Goal: Task Accomplishment & Management: Use online tool/utility

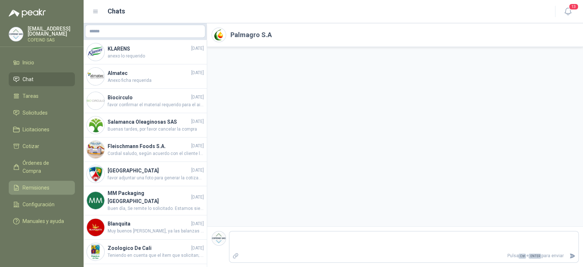
click at [39, 184] on span "Remisiones" at bounding box center [36, 188] width 27 height 8
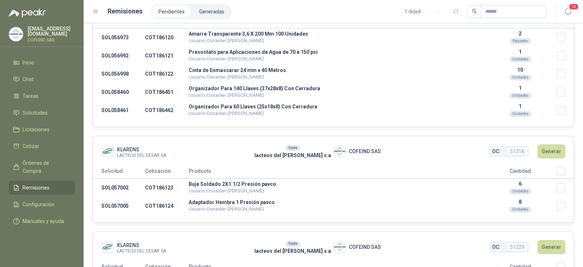
scroll to position [201, 0]
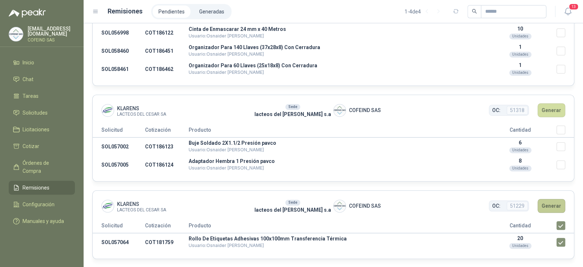
click at [551, 205] on button "Generar" at bounding box center [552, 206] width 28 height 14
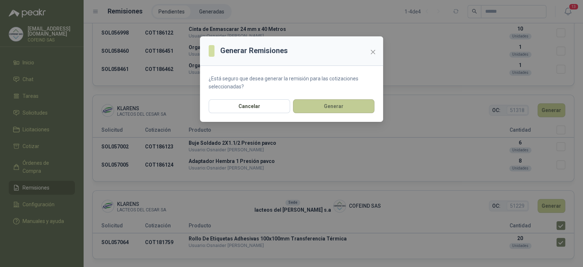
click at [342, 109] on button "Generar" at bounding box center [333, 106] width 81 height 14
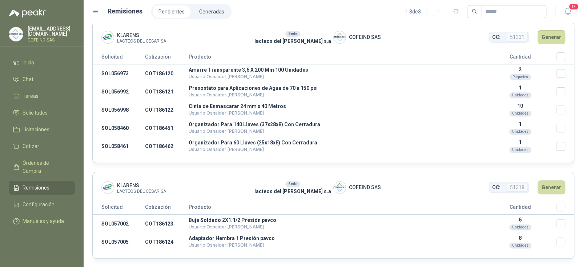
scroll to position [124, 0]
click at [24, 112] on span "Solicitudes" at bounding box center [35, 113] width 25 height 8
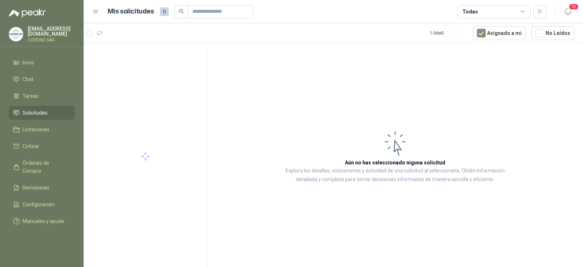
click at [476, 9] on div "Todas" at bounding box center [494, 11] width 73 height 13
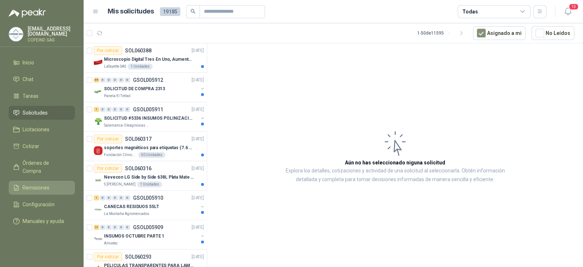
click at [40, 184] on span "Remisiones" at bounding box center [36, 188] width 27 height 8
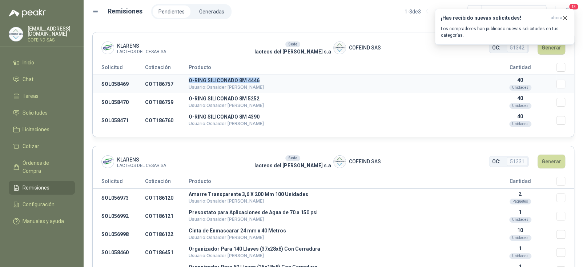
drag, startPoint x: 257, startPoint y: 80, endPoint x: 182, endPoint y: 91, distance: 75.6
click at [182, 91] on tr "SOL058469 COT186757 O-RING SILICONADO 8M 4446 Usuario: Osnaider [PERSON_NAME] 4…" at bounding box center [333, 84] width 481 height 19
copy tr "O-RING SILICONADO 8M 4446"
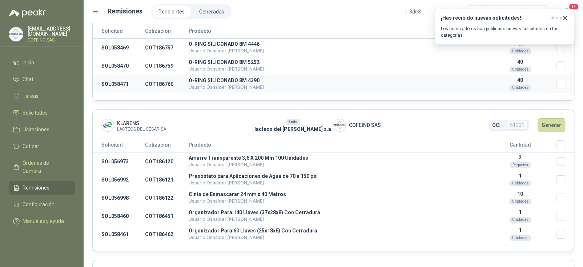
click at [369, 80] on p "O-RING SILICONADO 8M 4390" at bounding box center [336, 80] width 295 height 5
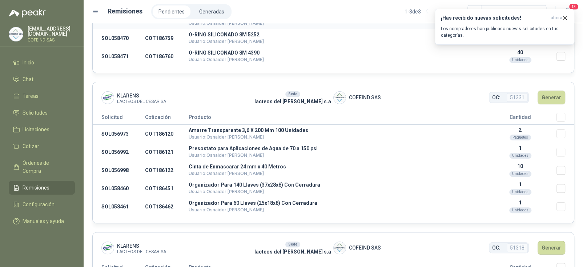
scroll to position [109, 0]
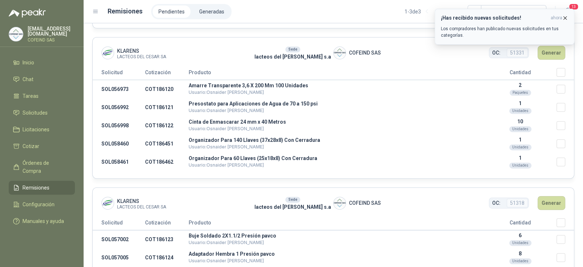
click at [565, 20] on icon "button" at bounding box center [565, 18] width 6 height 6
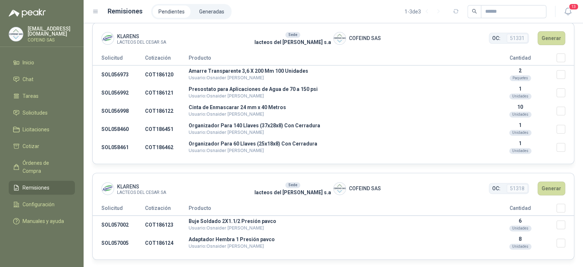
scroll to position [124, 0]
click at [206, 5] on li "Generadas" at bounding box center [211, 11] width 37 height 12
